Goal: Information Seeking & Learning: Learn about a topic

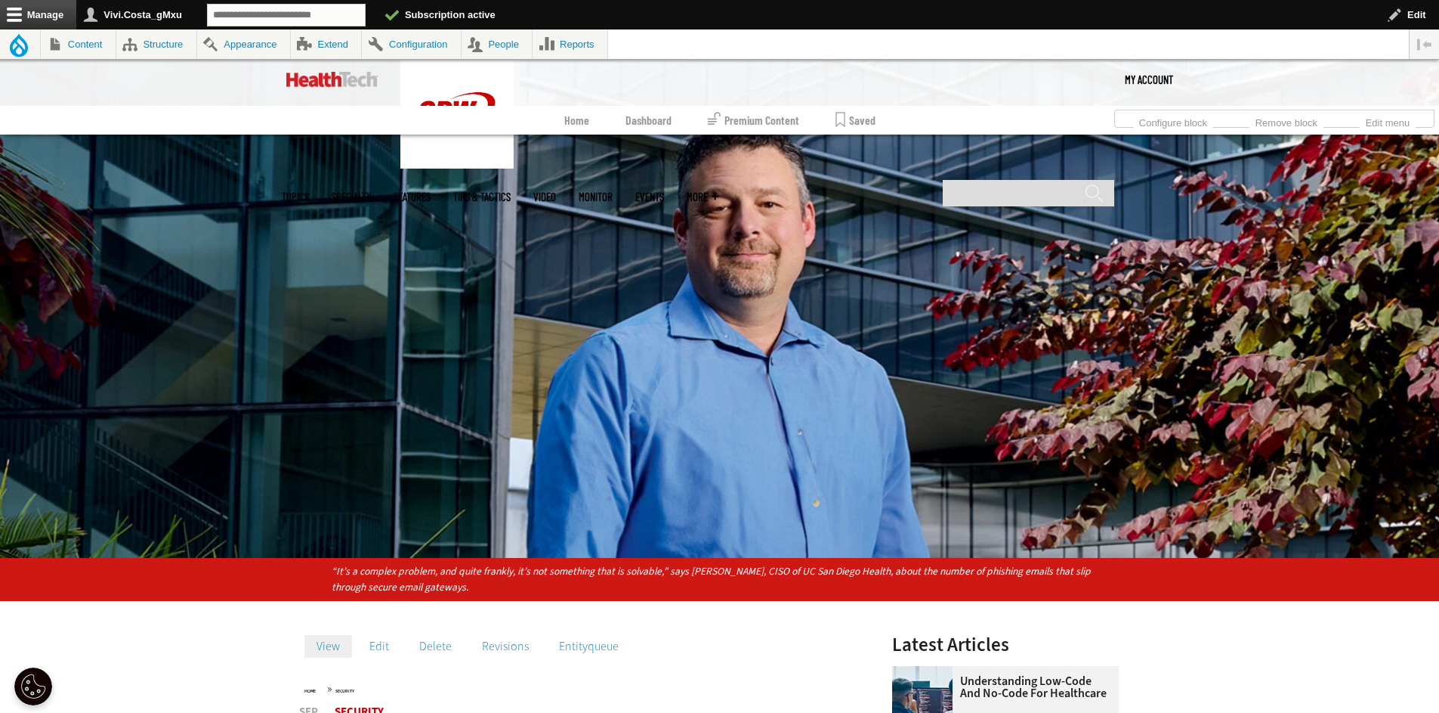
scroll to position [384, 0]
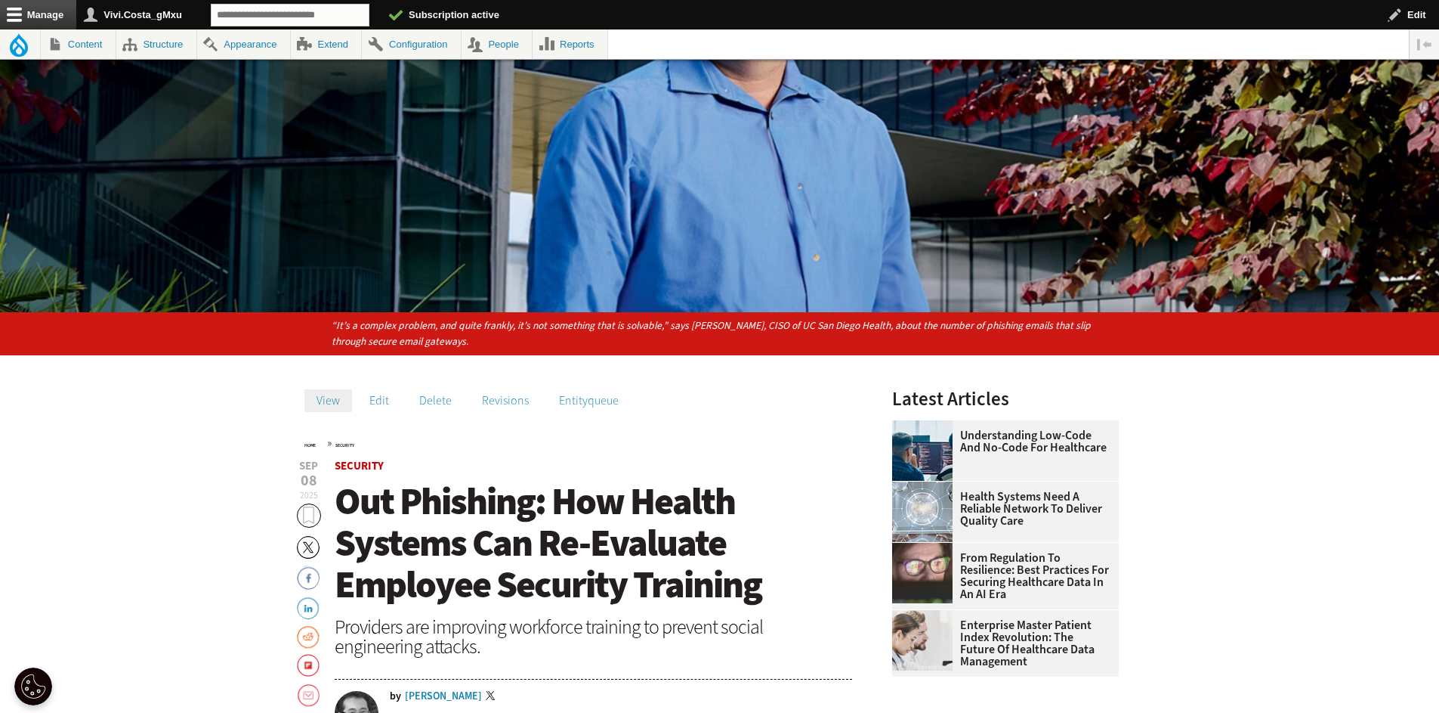
scroll to position [399, 0]
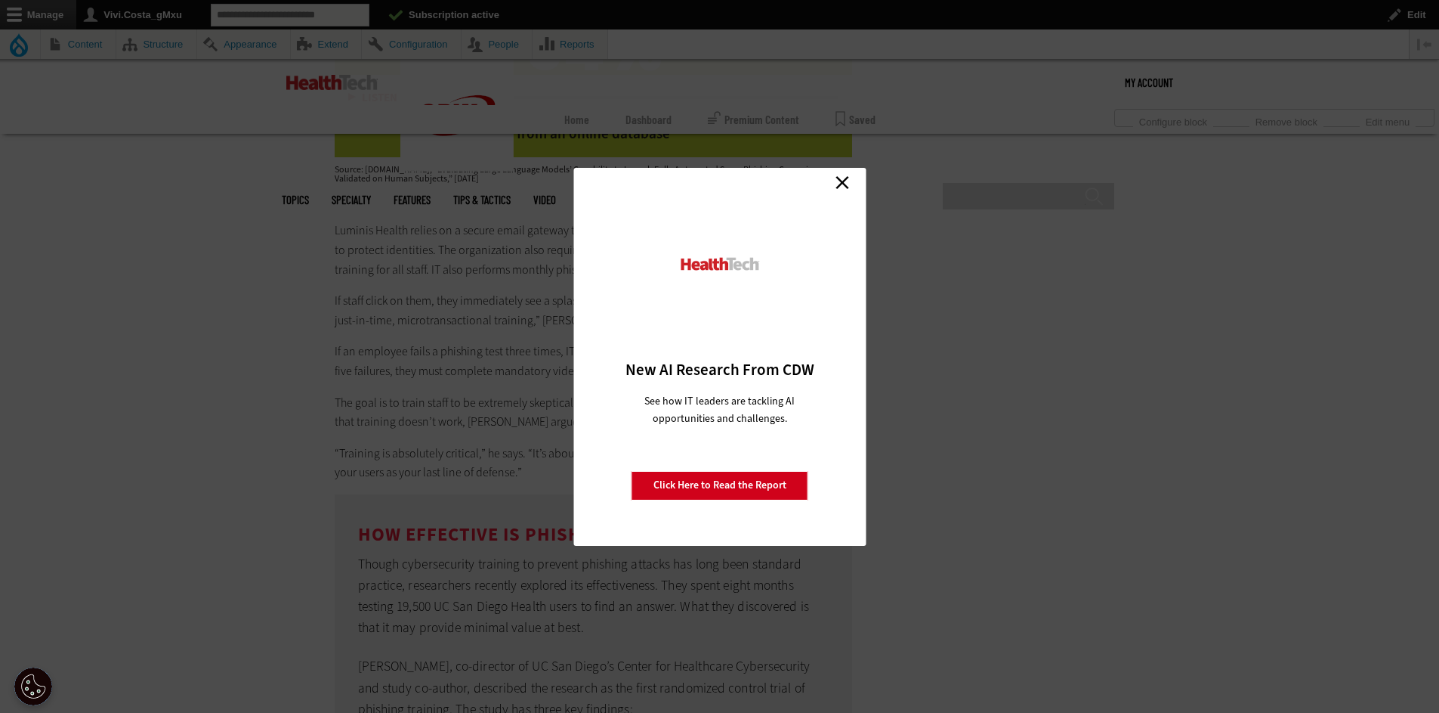
scroll to position [4883, 0]
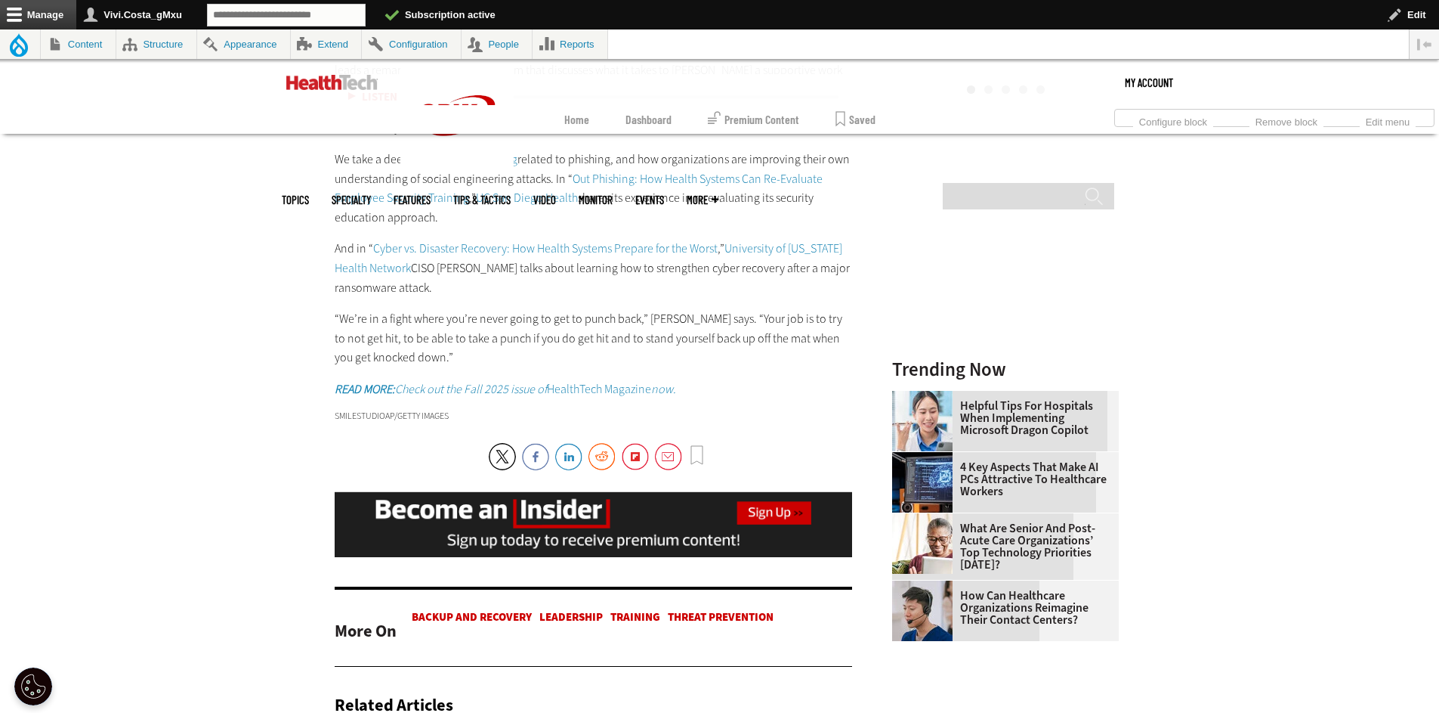
scroll to position [1953, 0]
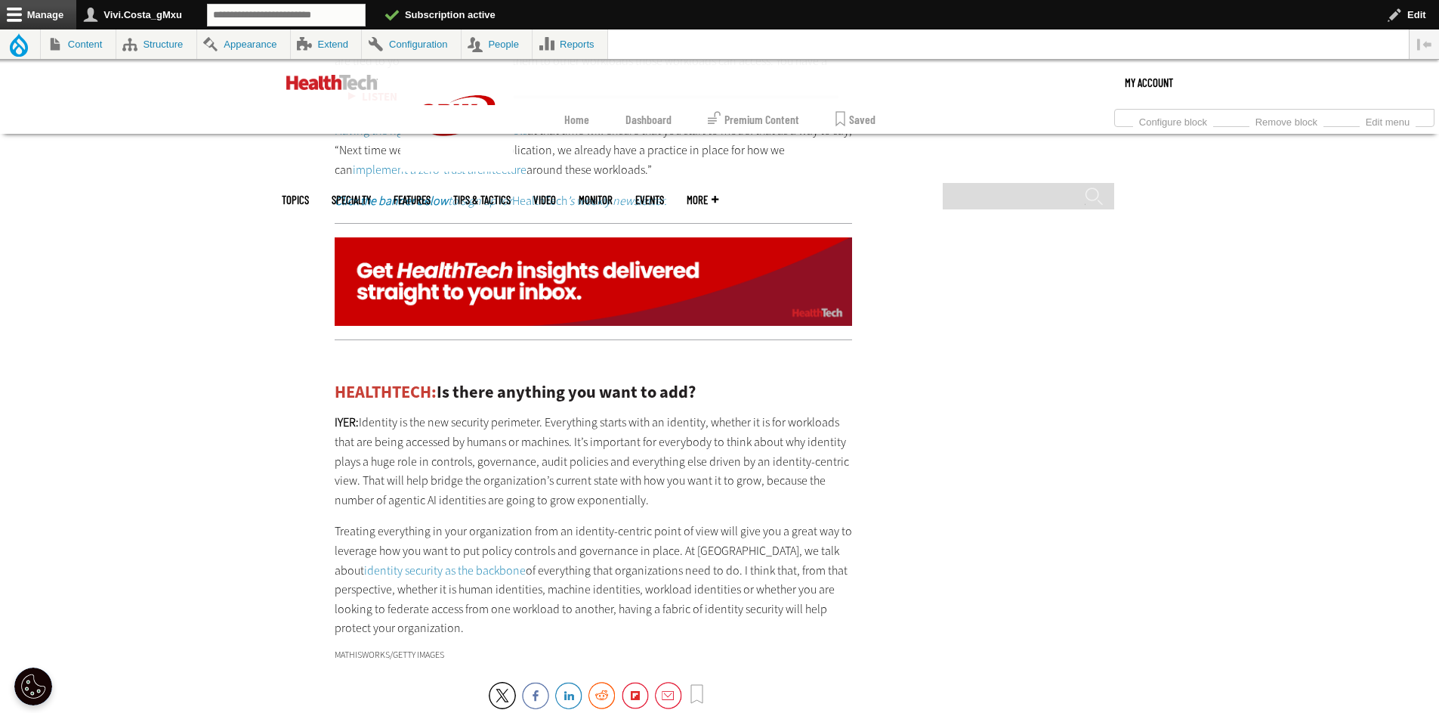
scroll to position [3499, 0]
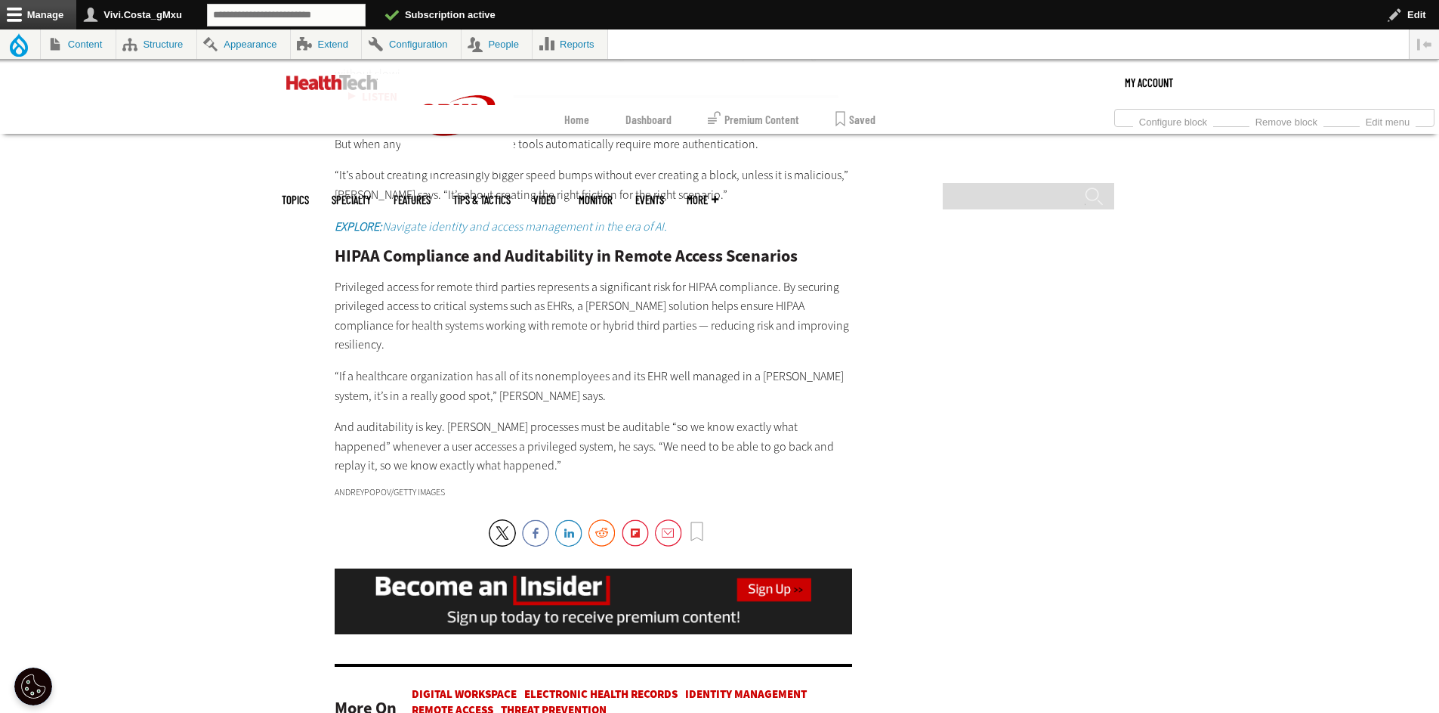
scroll to position [2845, 0]
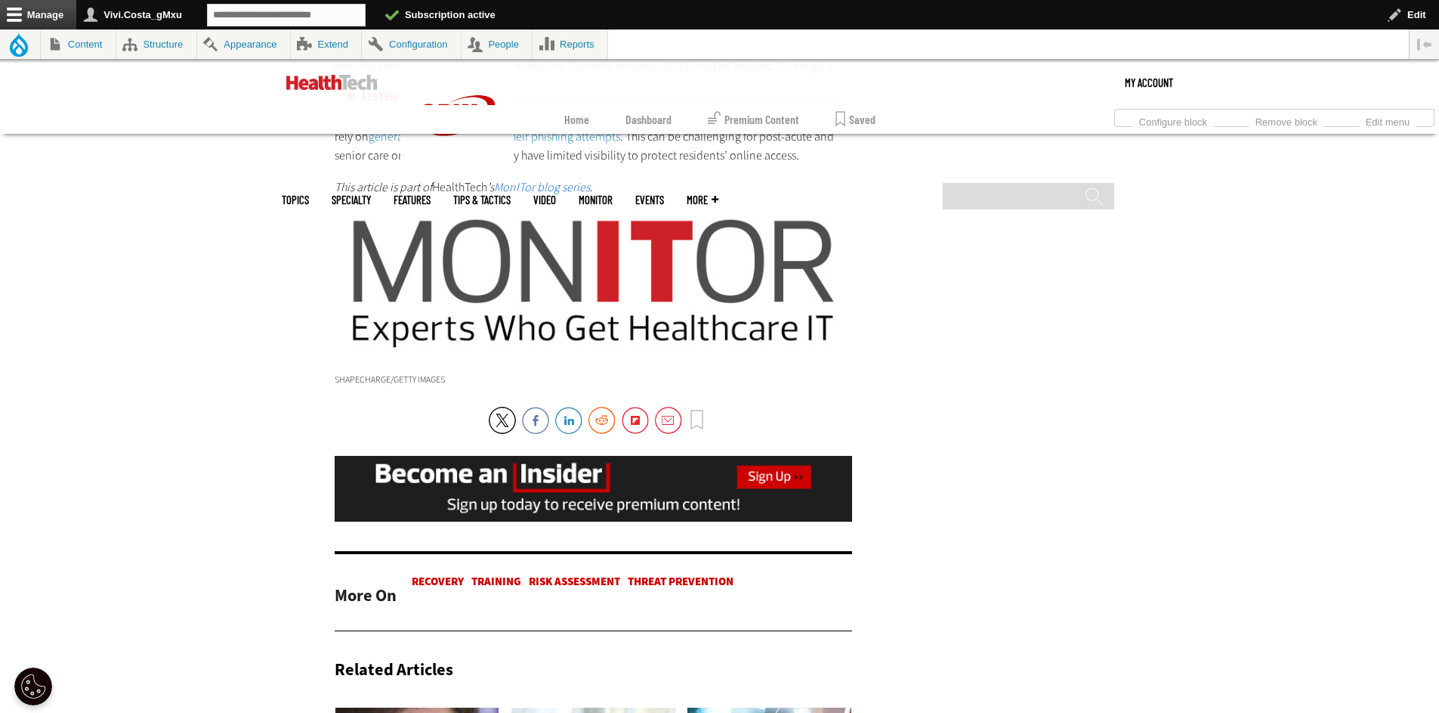
scroll to position [2739, 0]
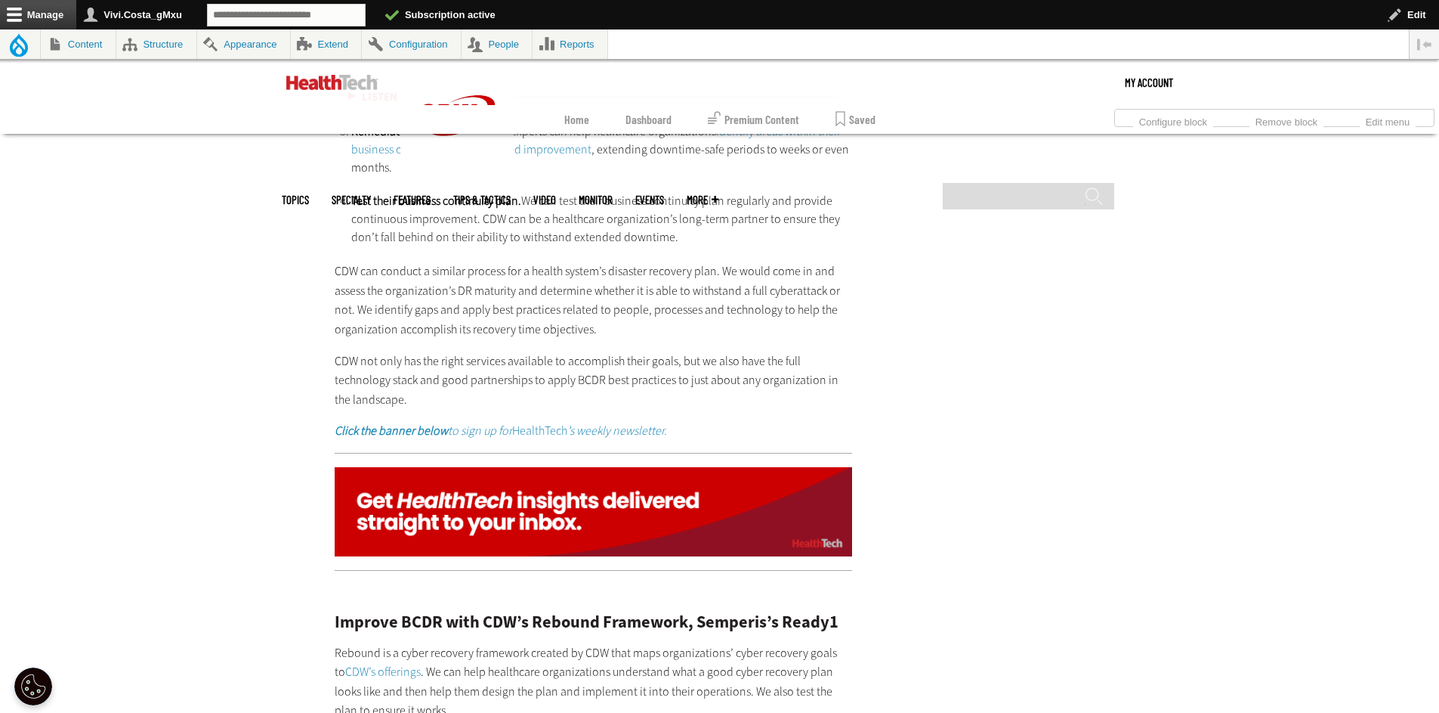
scroll to position [2589, 0]
